Goal: Task Accomplishment & Management: Complete application form

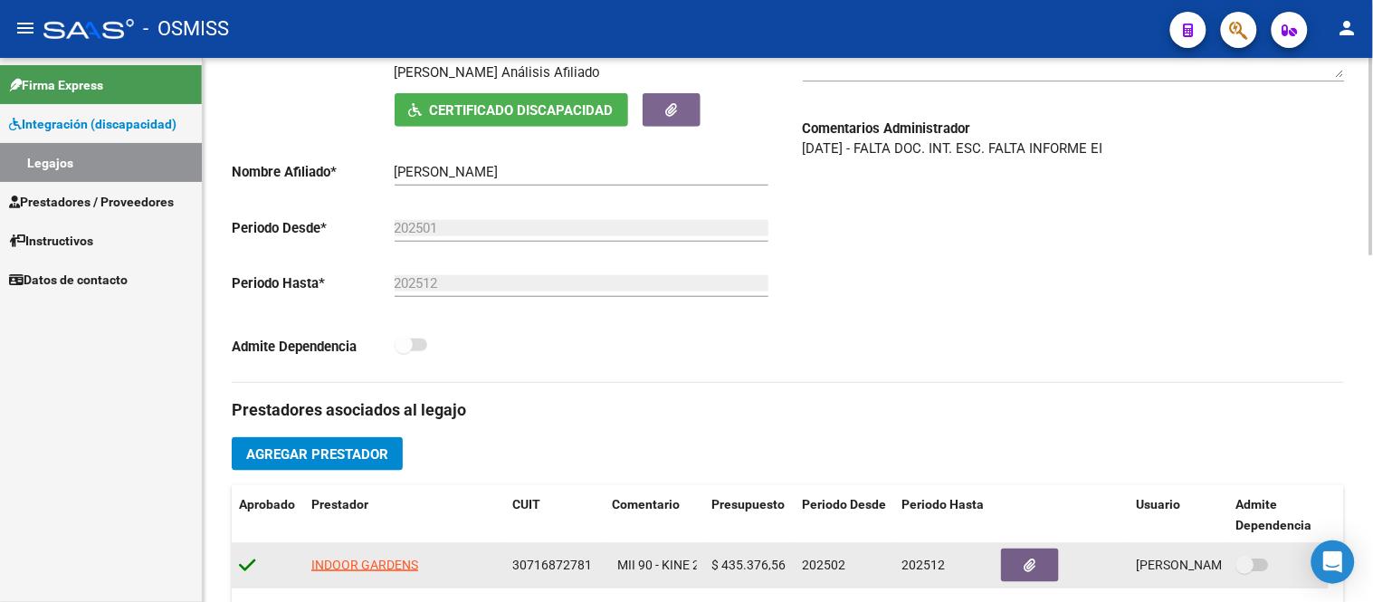
scroll to position [201, 0]
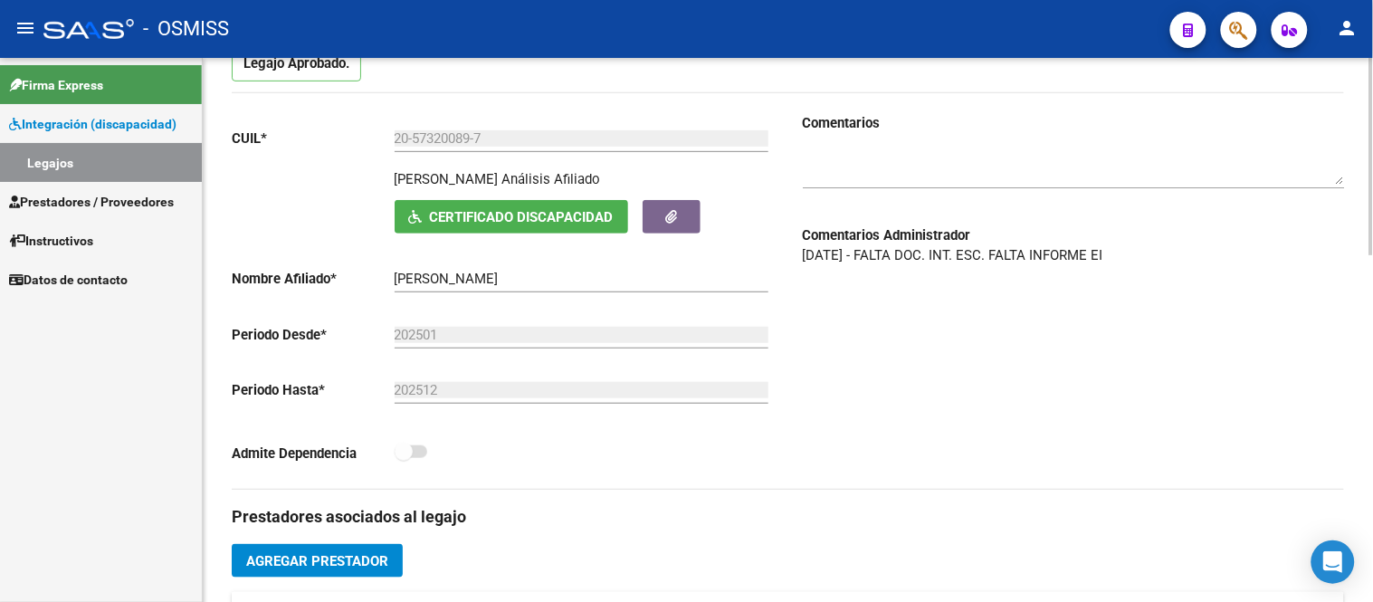
click at [827, 167] on textarea at bounding box center [1074, 166] width 542 height 36
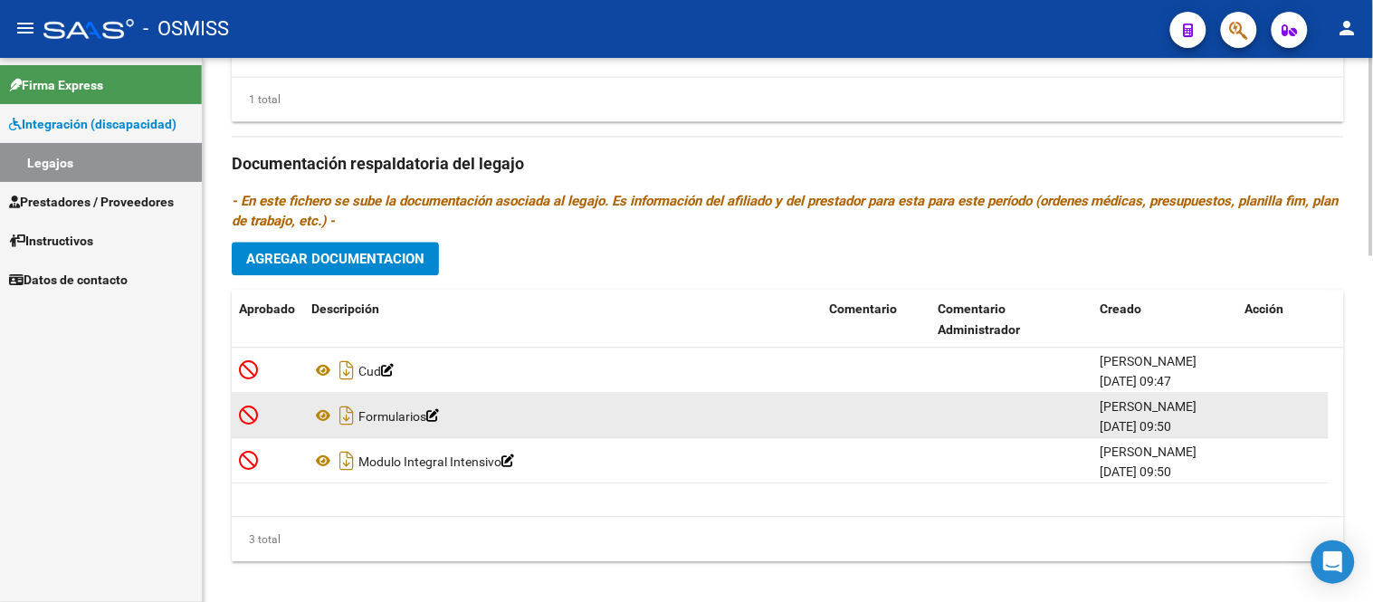
scroll to position [962, 0]
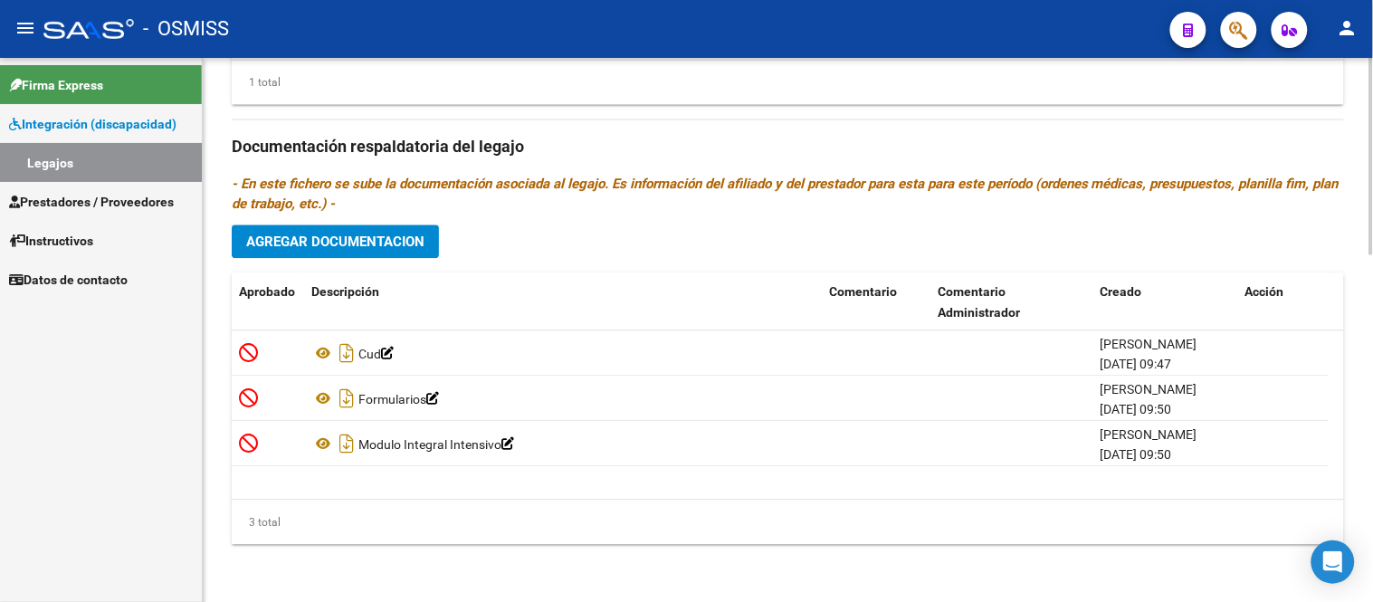
click at [371, 230] on button "Agregar Documentacion" at bounding box center [335, 240] width 207 height 33
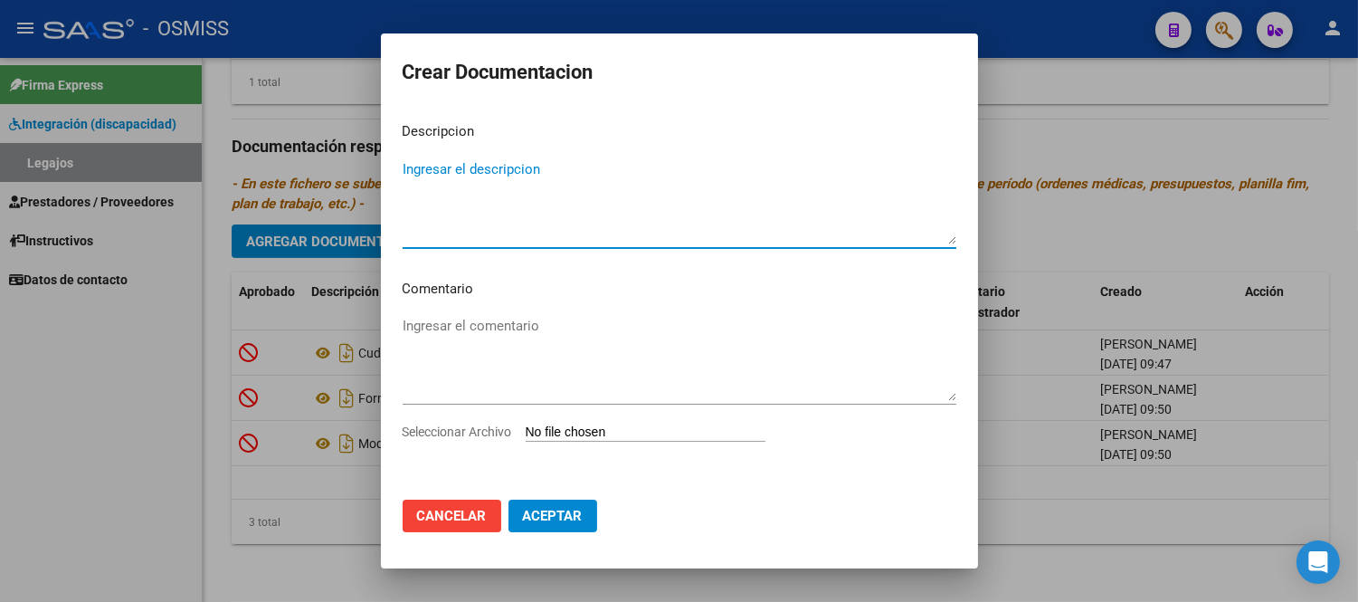
click at [468, 230] on textarea "Ingresar el descripcion" at bounding box center [680, 201] width 554 height 85
type textarea "MODULO DE APOYO A AL INEGRACION ESCOLAR"
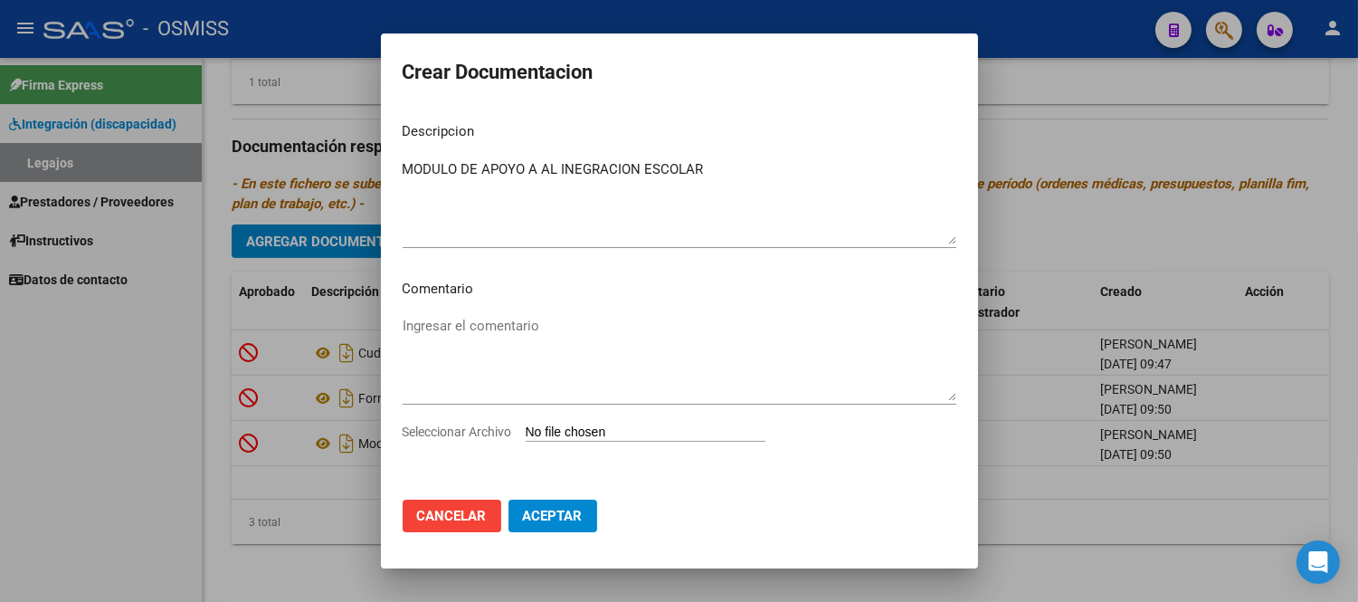
click at [593, 427] on input "Seleccionar Archivo" at bounding box center [646, 432] width 240 height 17
type input "C:\fakepath\4-MODULO DE APOYO A LA INTEGRACION ESCOLAR.pdf"
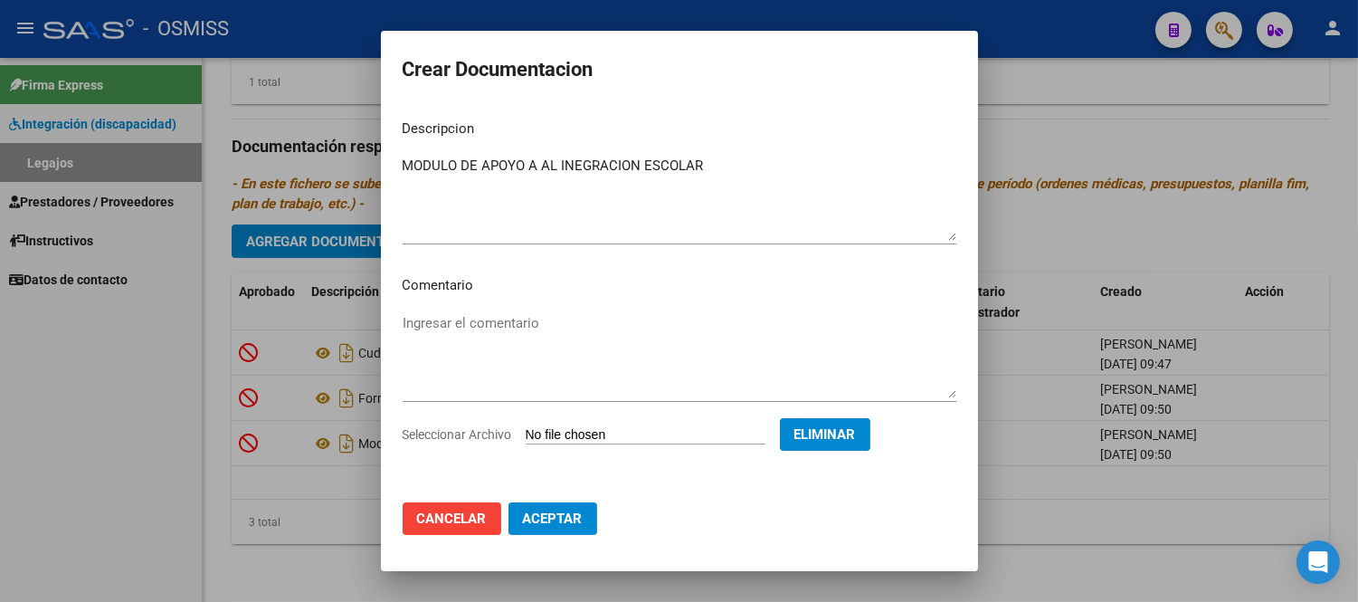
click at [548, 525] on span "Aceptar" at bounding box center [553, 518] width 60 height 16
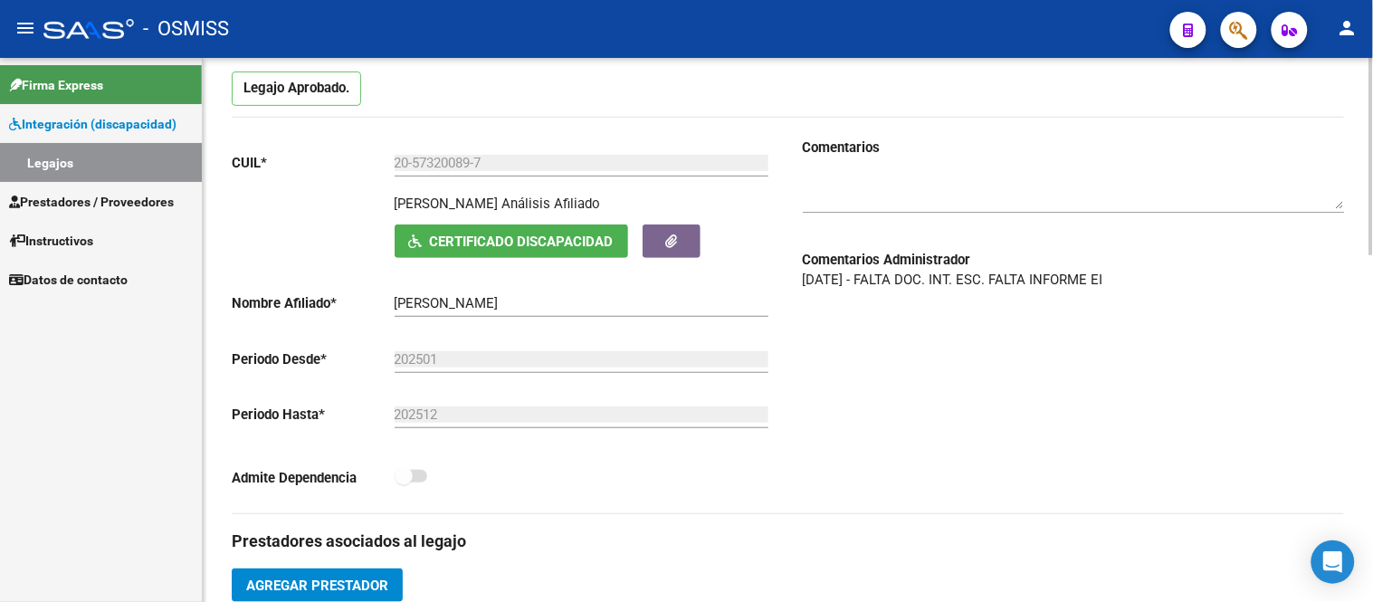
scroll to position [57, 0]
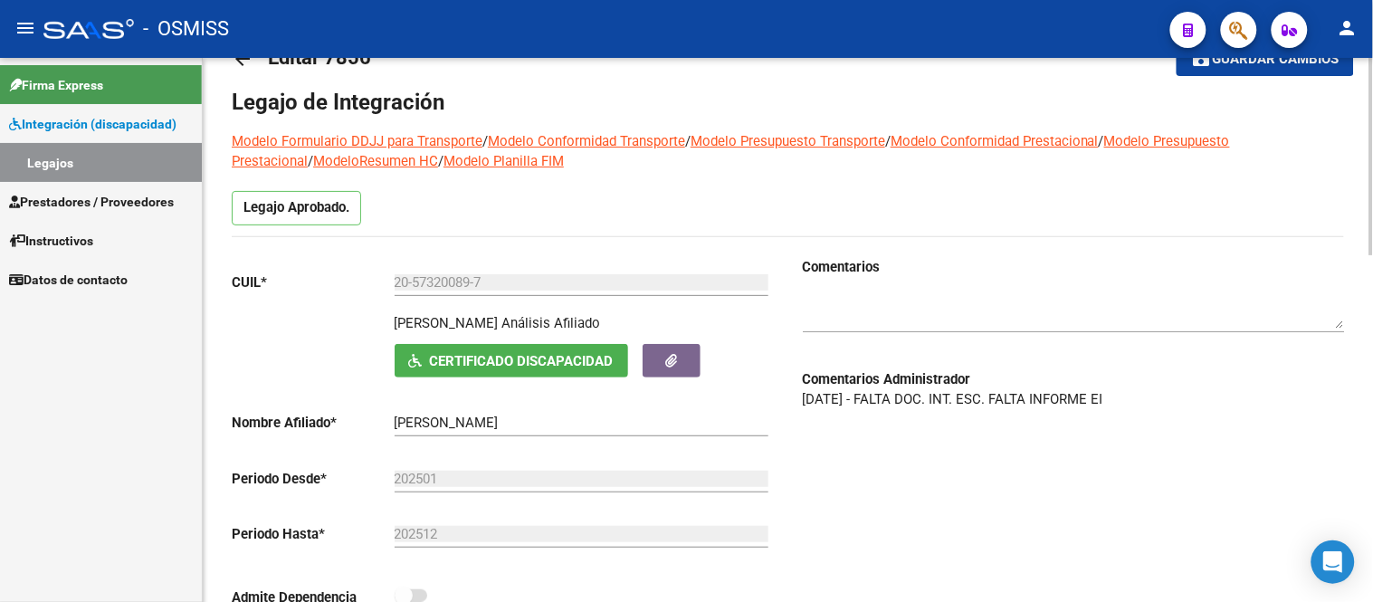
click at [856, 304] on textarea at bounding box center [1074, 310] width 542 height 36
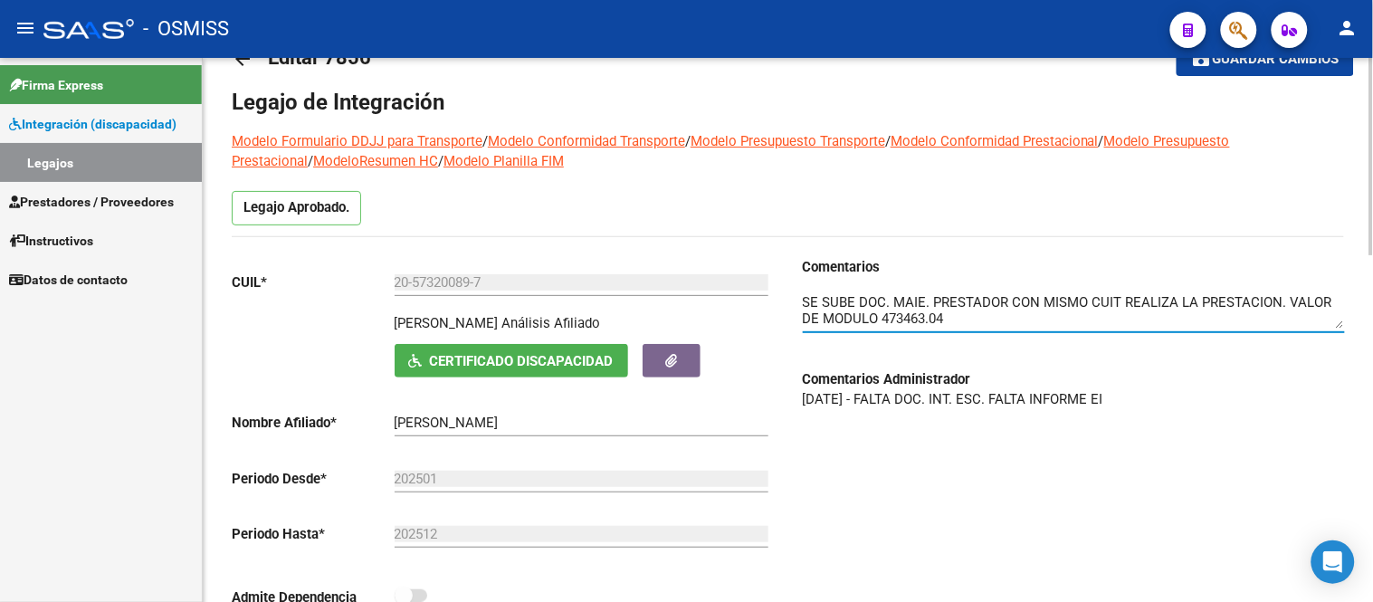
click at [905, 315] on textarea at bounding box center [1074, 310] width 542 height 36
click at [884, 311] on textarea at bounding box center [1074, 310] width 542 height 36
click at [991, 309] on textarea at bounding box center [1074, 310] width 542 height 36
click at [969, 314] on textarea at bounding box center [1074, 310] width 542 height 36
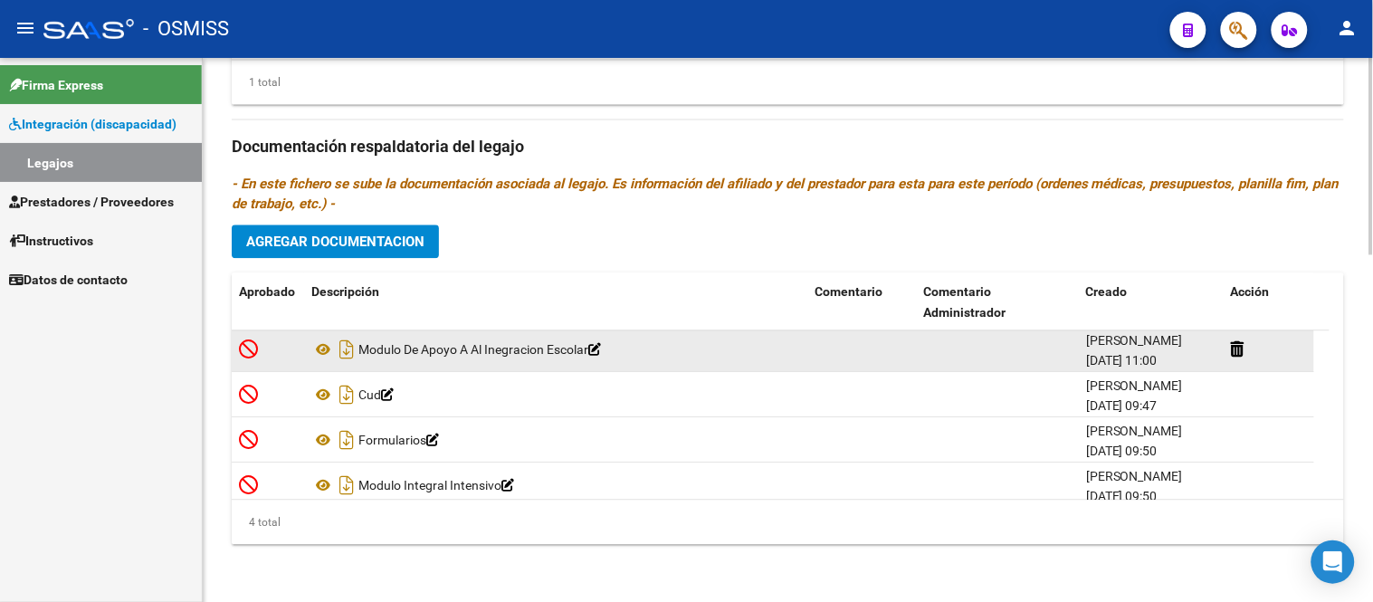
scroll to position [0, 0]
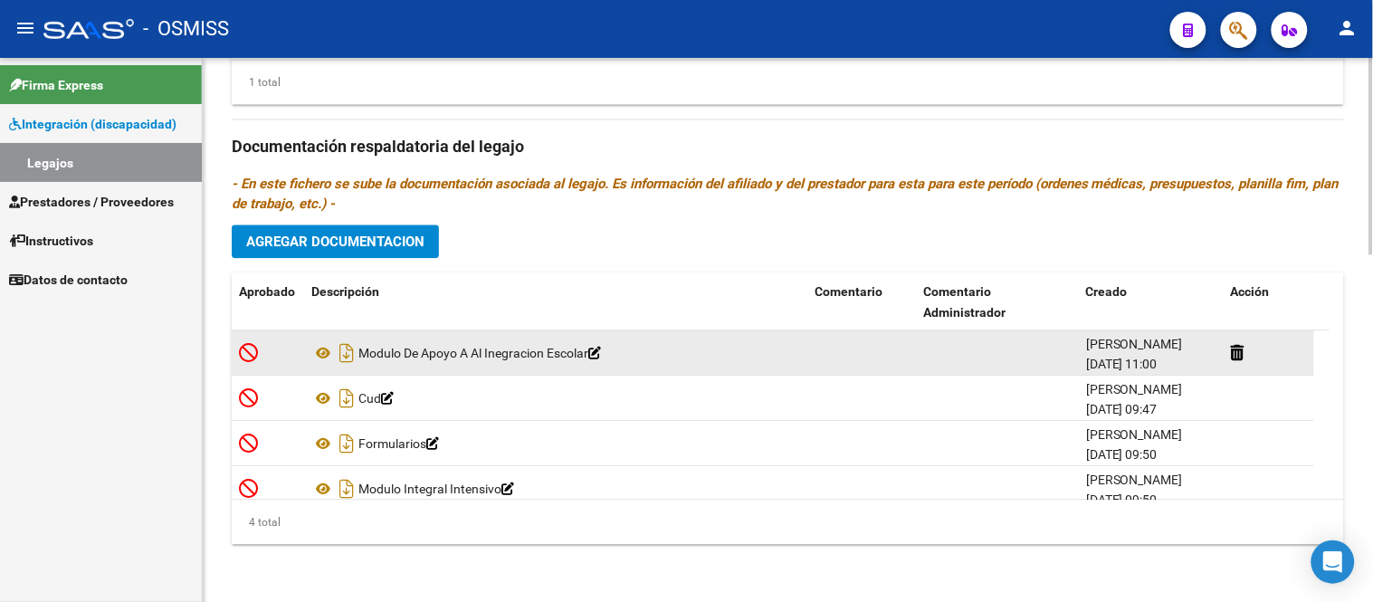
type textarea "SE SUBE DOC. MAIE. PRESTADOR CON MISMO CUIT REALIZA LA PRESTACION. VALOR DE MOD…"
click at [1250, 341] on datatable-body-cell at bounding box center [1269, 352] width 90 height 44
click at [1237, 350] on icon at bounding box center [1238, 352] width 14 height 17
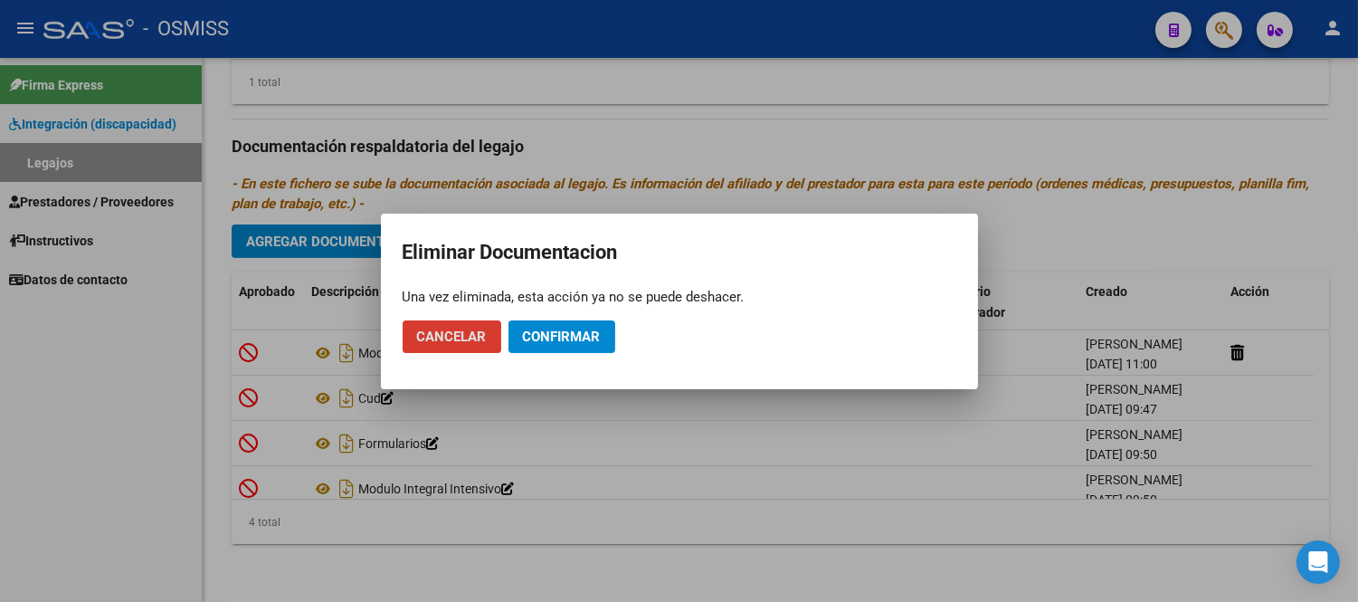
click at [532, 336] on span "Confirmar" at bounding box center [562, 337] width 78 height 16
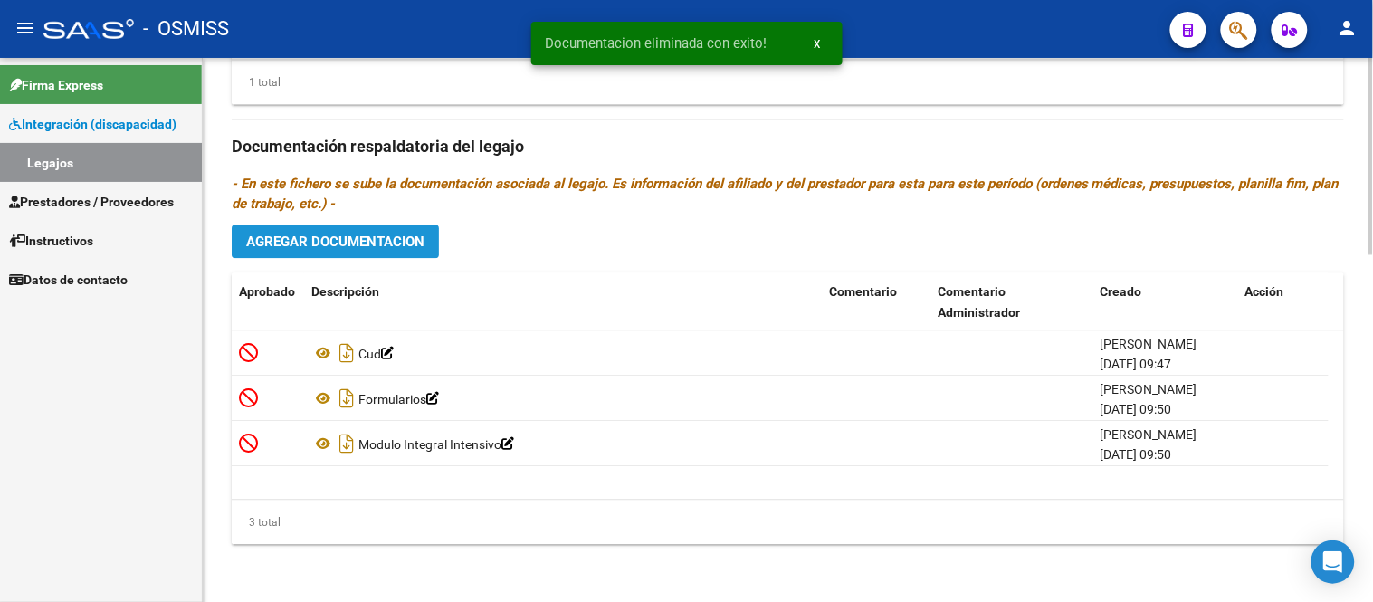
click at [290, 244] on span "Agregar Documentacion" at bounding box center [335, 241] width 178 height 16
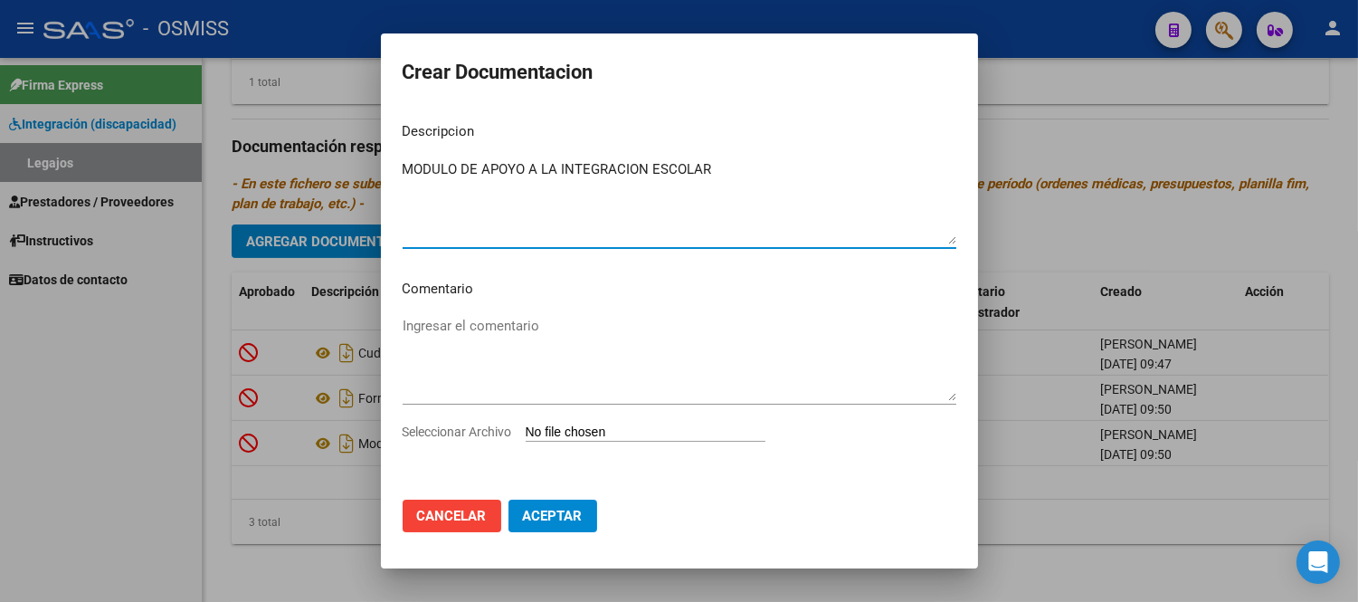
type textarea "MODULO DE APOYO A LA INTEGRACION ESCOLAR"
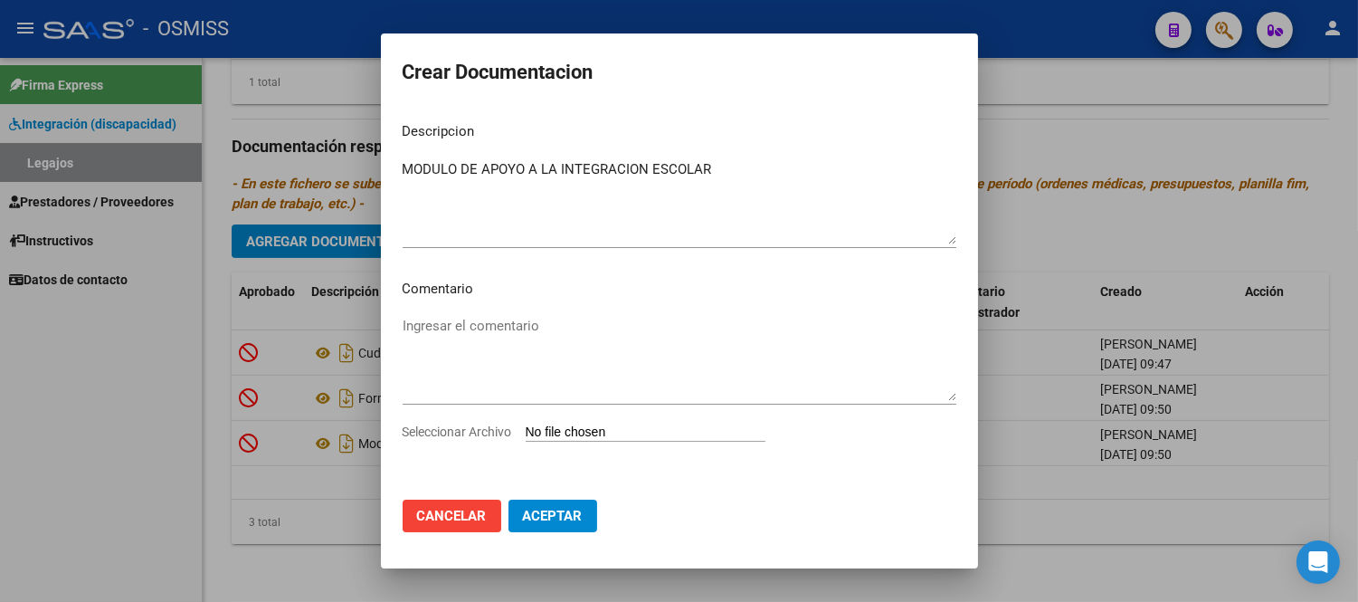
click at [557, 429] on input "Seleccionar Archivo" at bounding box center [646, 432] width 240 height 17
type input "C:\fakepath\4-MODULO DE APOYO A LA INTEGRACION ESCOLAR.pdf"
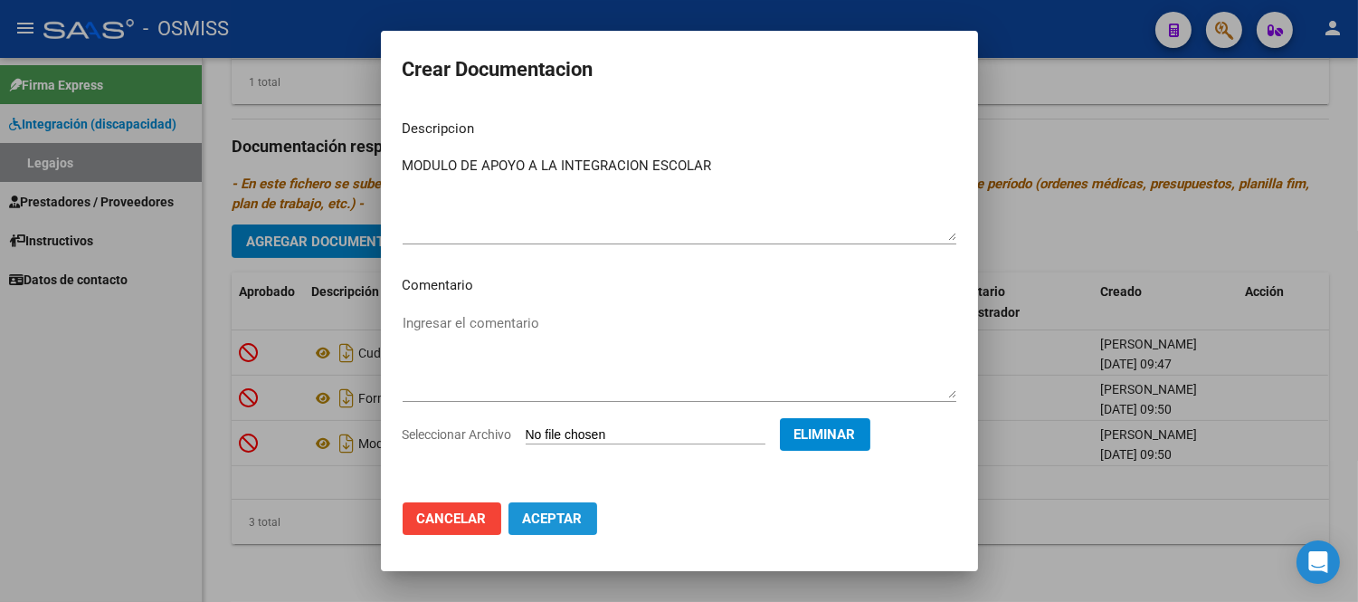
click at [581, 518] on span "Aceptar" at bounding box center [553, 518] width 60 height 16
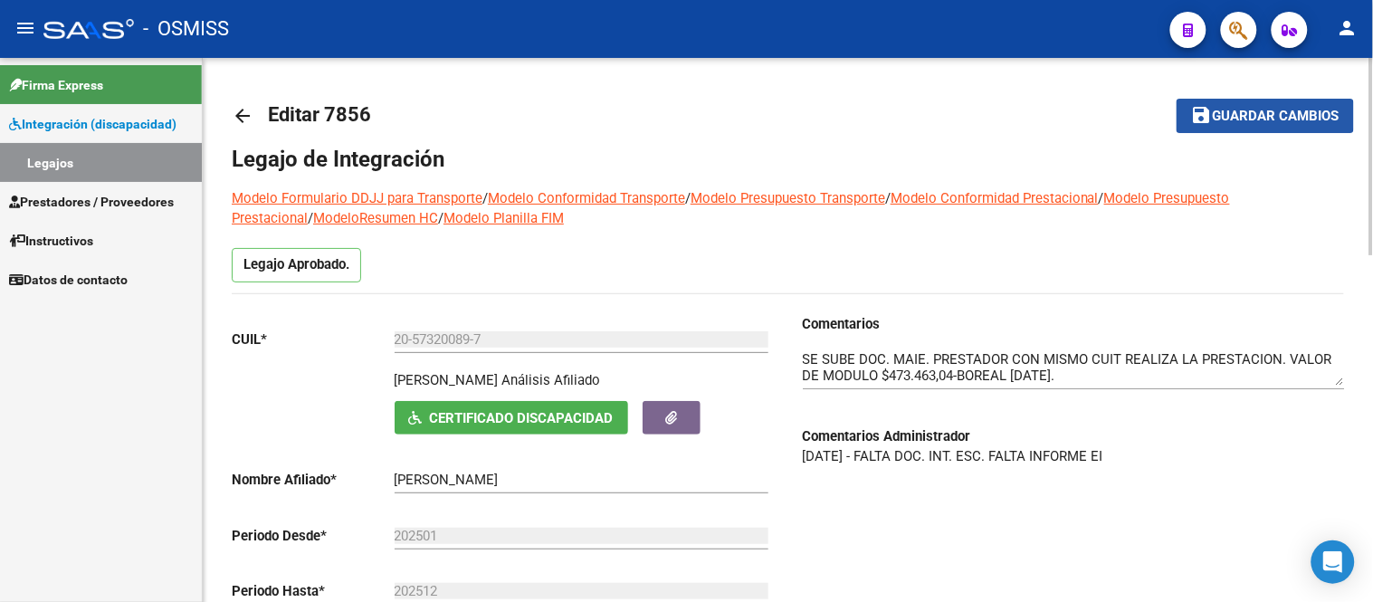
click at [1262, 115] on span "Guardar cambios" at bounding box center [1276, 117] width 127 height 16
click at [1237, 105] on button "save Guardar cambios" at bounding box center [1264, 115] width 177 height 33
click at [50, 157] on link "Legajos" at bounding box center [101, 162] width 202 height 39
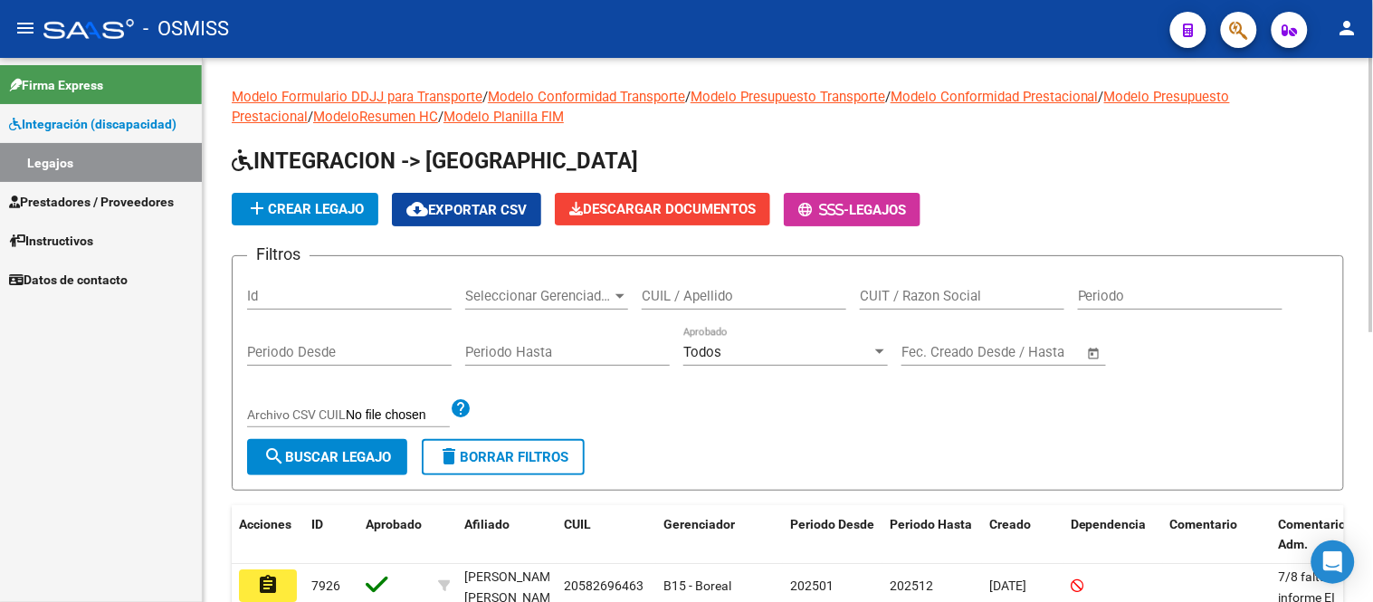
click at [310, 300] on input "Id" at bounding box center [349, 296] width 205 height 16
type input "7856"
click at [356, 458] on span "search Buscar Legajo" at bounding box center [327, 457] width 128 height 16
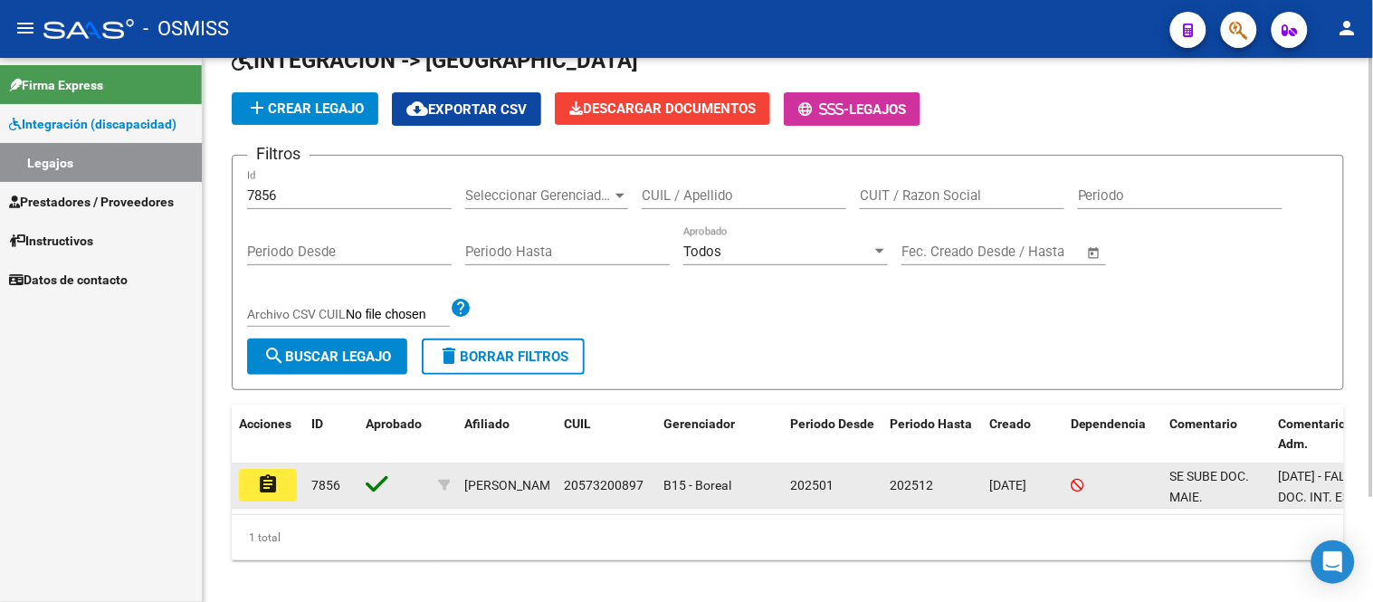
click at [266, 476] on mat-icon "assignment" at bounding box center [268, 484] width 22 height 22
